Goal: Task Accomplishment & Management: Complete application form

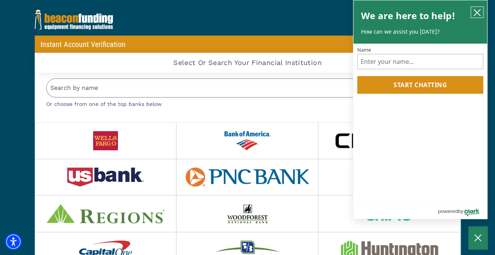
click at [477, 10] on icon "close chatbox" at bounding box center [477, 13] width 8 height 8
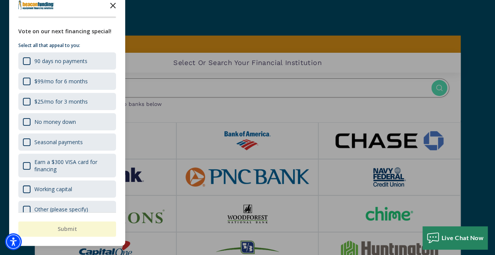
click at [115, 5] on icon "Close the survey" at bounding box center [112, 4] width 15 height 15
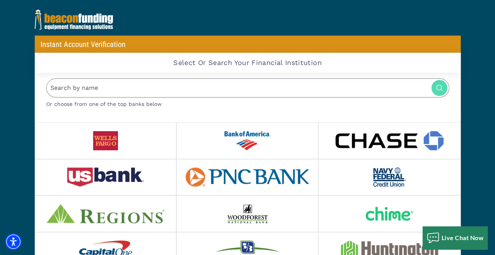
click at [91, 89] on input "Search by name" at bounding box center [247, 87] width 403 height 19
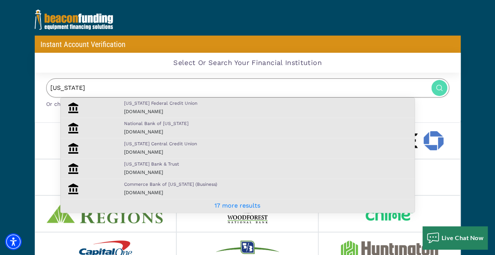
type input "[US_STATE]"
click at [132, 167] on div "[US_STATE] Bank & Trust [DOMAIN_NAME]" at bounding box center [267, 168] width 298 height 16
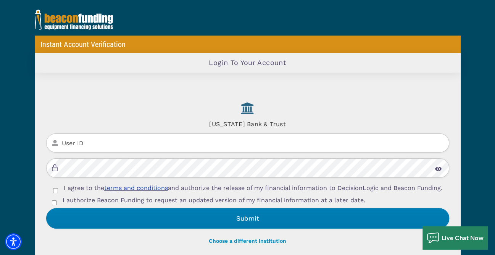
click at [108, 138] on input "User ID" at bounding box center [247, 142] width 403 height 19
type input "BNBRIERLEY"
click at [437, 166] on img at bounding box center [438, 168] width 7 height 5
click at [28, 159] on div "Instant Account Verification Loading Widget Login To Your Account [US_STATE] Ba…" at bounding box center [247, 234] width 495 height 469
click at [53, 191] on input "I agree to the terms and conditions and authorize the release of my financial i…" at bounding box center [55, 190] width 5 height 5
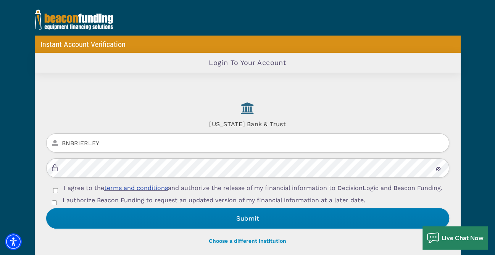
checkbox input "true"
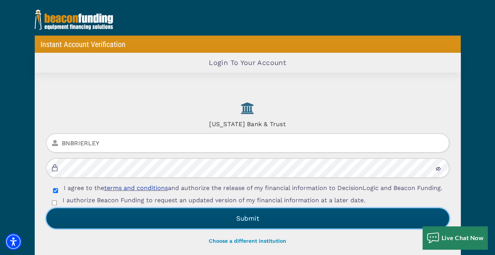
click at [252, 225] on button "Submit" at bounding box center [247, 218] width 403 height 21
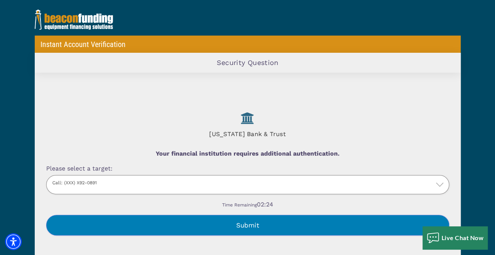
click at [249, 223] on button "Submit" at bounding box center [247, 224] width 403 height 21
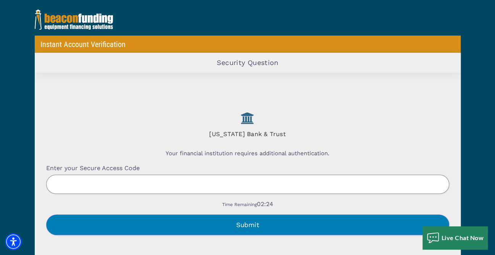
click at [116, 183] on input "Enter your Secure Access Code" at bounding box center [247, 183] width 403 height 19
type input "824832"
click at [181, 229] on button "Submit" at bounding box center [247, 224] width 403 height 21
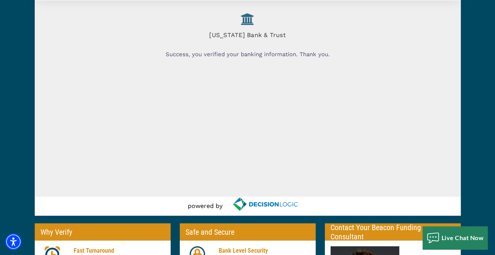
scroll to position [5, 0]
